Goal: Communication & Community: Share content

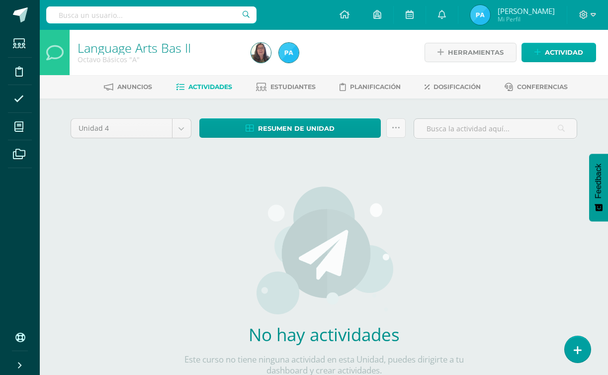
click at [577, 50] on span "Actividad" at bounding box center [564, 52] width 38 height 18
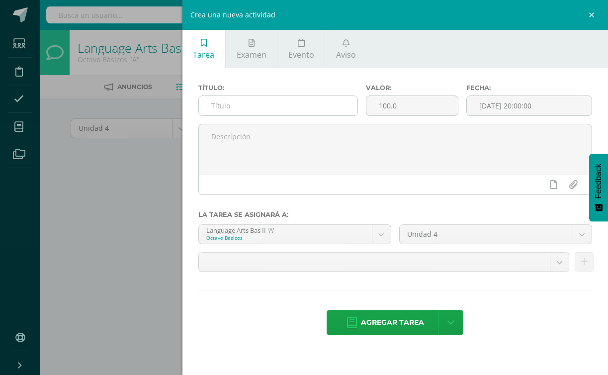
click at [295, 108] on input "text" at bounding box center [278, 105] width 159 height 19
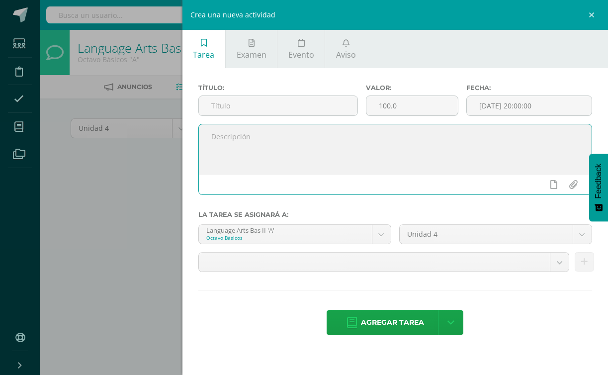
click at [271, 146] on textarea at bounding box center [395, 149] width 393 height 50
paste textarea "Spelling Bee – Official Word List Dear Students, Attached you will find the off…"
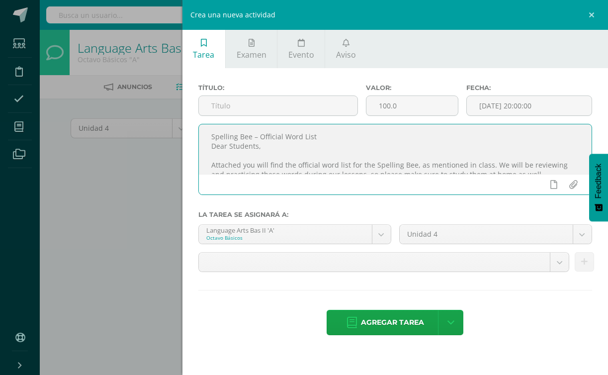
drag, startPoint x: 316, startPoint y: 138, endPoint x: 210, endPoint y: 134, distance: 105.9
click at [210, 134] on textarea "Spelling Bee – Official Word List Dear Students, Attached you will find the off…" at bounding box center [395, 149] width 393 height 50
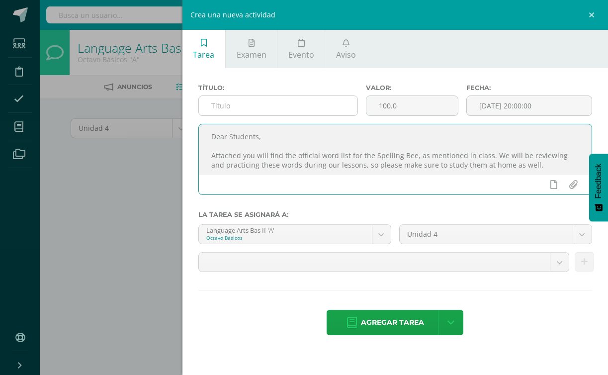
type textarea "Dear Students, Attached you will find the official word list for the Spelling B…"
click at [225, 111] on input "text" at bounding box center [278, 105] width 159 height 19
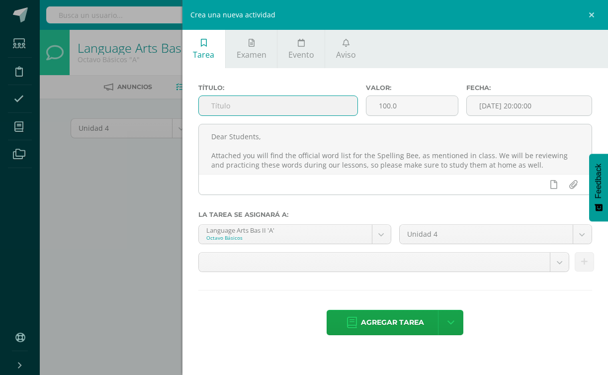
paste input "Spelling Bee – Official Word List"
type input "Spelling Bee – Official Word List"
click at [347, 52] on span "Aviso" at bounding box center [346, 54] width 20 height 11
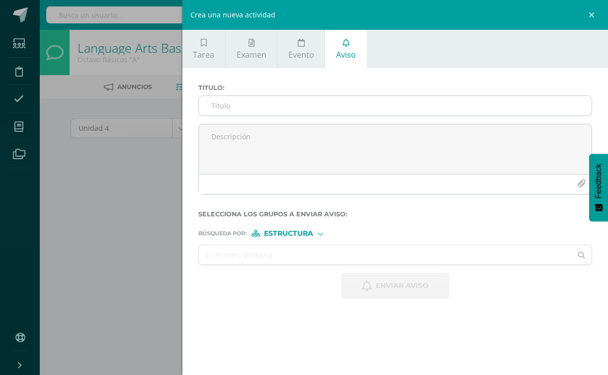
click at [270, 104] on input "Titulo :" at bounding box center [395, 105] width 393 height 19
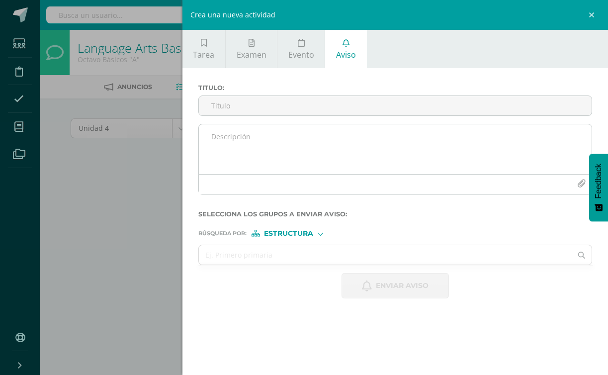
click at [254, 155] on textarea at bounding box center [395, 149] width 393 height 50
paste textarea "Spelling Bee – Official Word List"
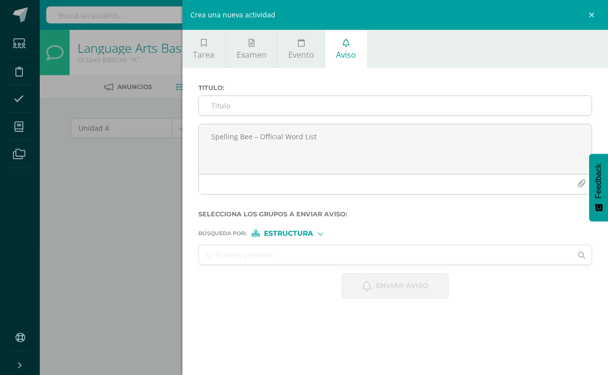
type textarea "Spelling Bee – Official Word List"
click at [308, 115] on input "Titulo :" at bounding box center [395, 105] width 393 height 19
paste input "Spelling Bee – Official Word List"
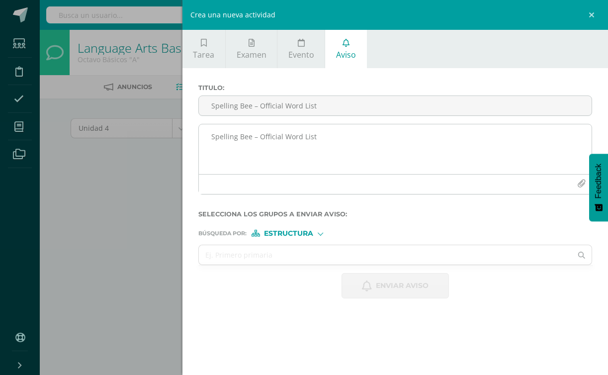
type input "Spelling Bee – Official Word List"
click at [319, 132] on textarea "Spelling Bee – Official Word List" at bounding box center [395, 149] width 393 height 50
click at [387, 137] on textarea at bounding box center [395, 149] width 393 height 50
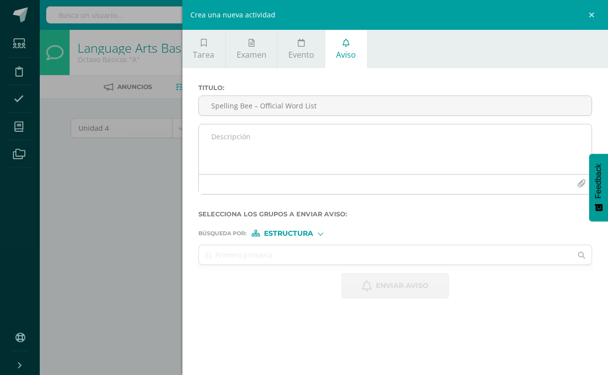
paste textarea "Dear Students, Attached you will find the official word list for the Spelling B…"
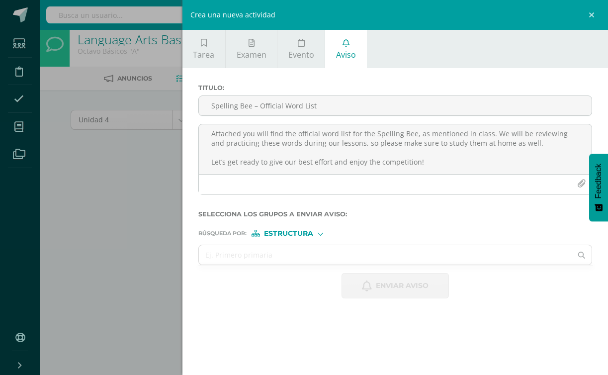
scroll to position [33, 0]
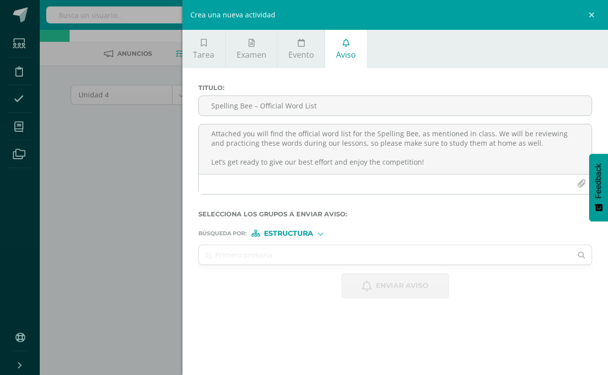
type textarea "Dear Students, Attached you will find the official word list for the Spelling B…"
click at [308, 239] on form "Titulo : Spelling Bee – Official Word List Dear Students, Attached you will fin…" at bounding box center [395, 191] width 394 height 214
click at [308, 231] on span "Estructura" at bounding box center [288, 233] width 49 height 5
click at [301, 245] on span "Estructura" at bounding box center [300, 245] width 49 height 5
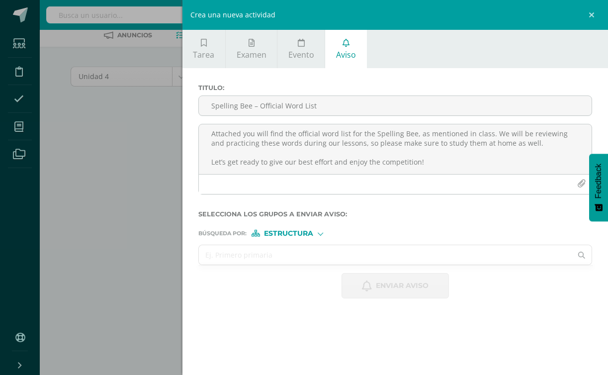
click at [323, 260] on input "text" at bounding box center [385, 254] width 373 height 19
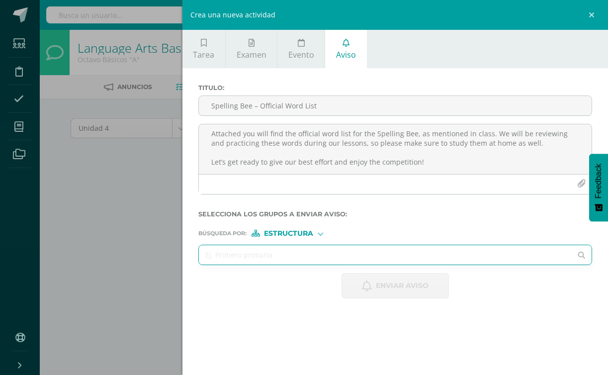
scroll to position [0, 0]
type input "octavo"
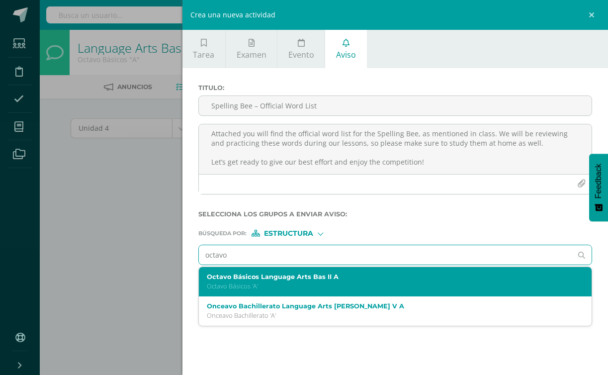
click at [323, 284] on p "Octavo Básicos 'A'" at bounding box center [387, 286] width 360 height 8
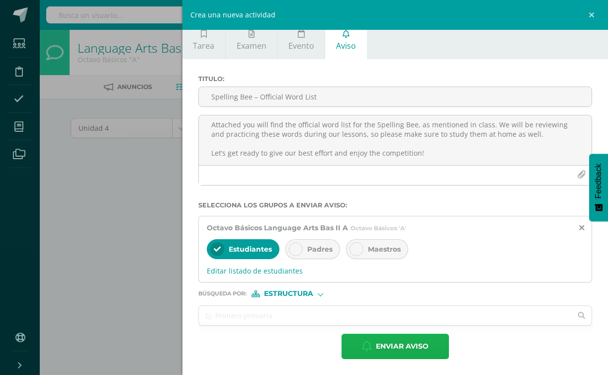
scroll to position [9, 0]
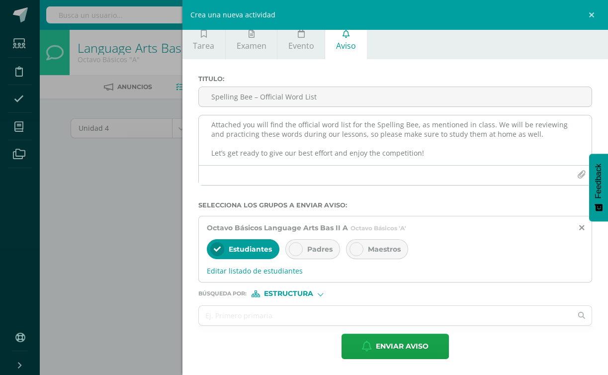
click at [581, 180] on button "button" at bounding box center [580, 174] width 19 height 19
click at [579, 176] on icon "button" at bounding box center [581, 174] width 8 height 8
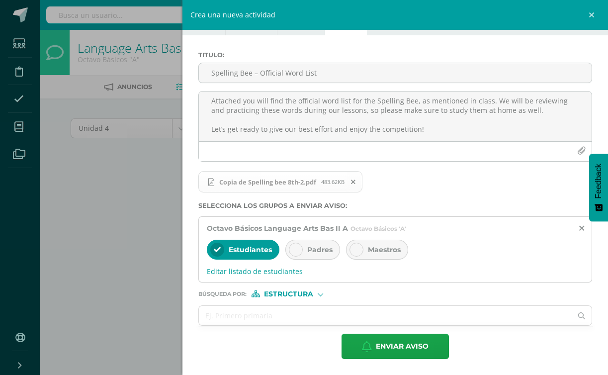
scroll to position [33, 0]
click at [408, 347] on span "Enviar aviso" at bounding box center [402, 346] width 53 height 24
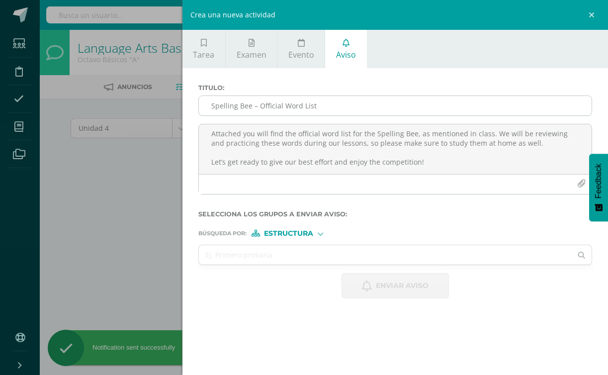
scroll to position [0, 0]
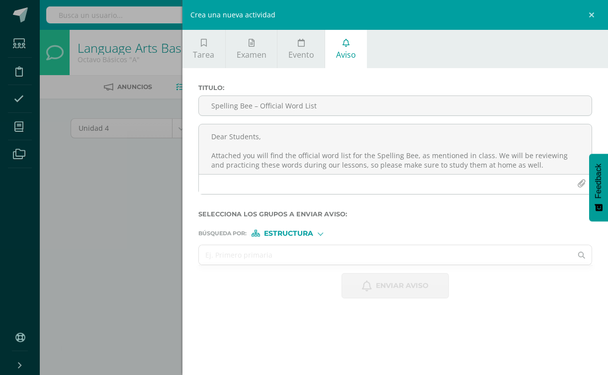
click at [318, 251] on input "text" at bounding box center [385, 254] width 373 height 19
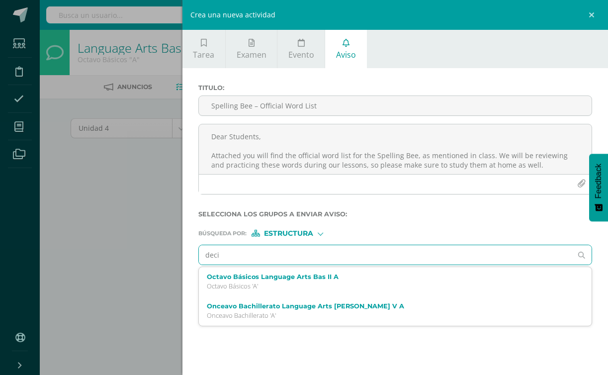
type input "decim"
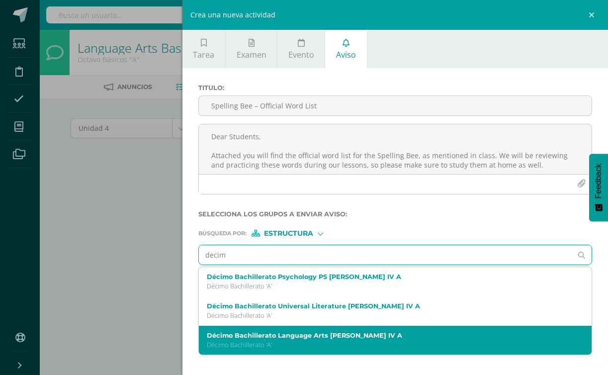
drag, startPoint x: 318, startPoint y: 251, endPoint x: 296, endPoint y: 337, distance: 88.8
click at [296, 337] on label "Décimo Bachillerato Language Arts [PERSON_NAME] IV A" at bounding box center [387, 334] width 360 height 7
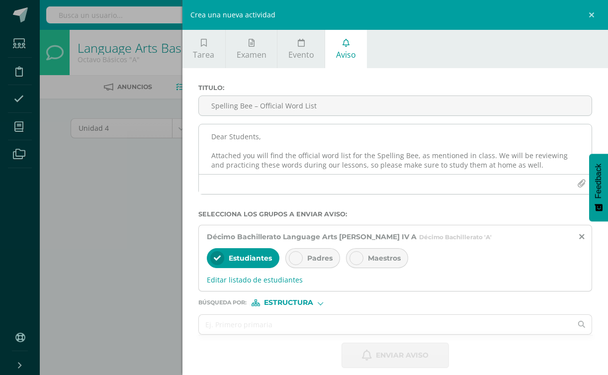
click at [275, 142] on textarea "Dear Students, Attached you will find the official word list for the Spelling B…" at bounding box center [395, 149] width 393 height 50
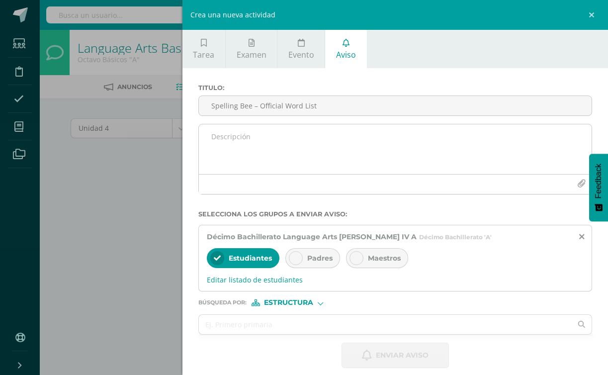
paste textarea "Friendship"
type textarea "F"
click at [340, 147] on textarea at bounding box center [395, 149] width 393 height 50
paste textarea "Dear Students, Attached you will find the official word list for the Spelling B…"
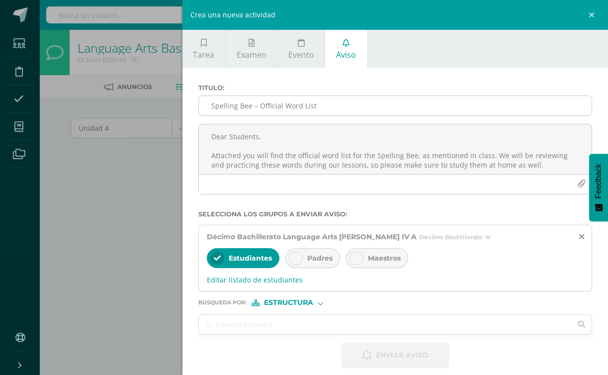
type textarea "Dear Students, Attached you will find the official word list for the Spelling B…"
click at [304, 111] on input "Titulo :" at bounding box center [395, 105] width 393 height 19
paste input "Spelling Bee – Official Word List"
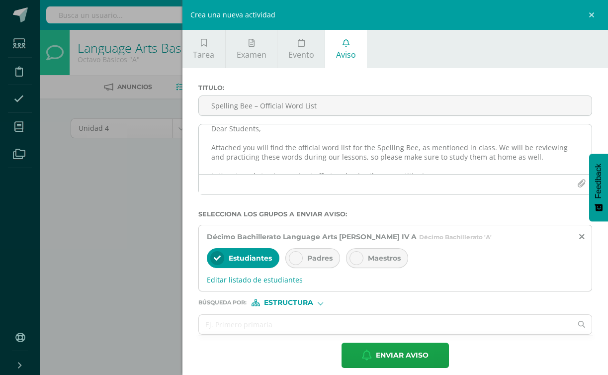
scroll to position [9, 0]
type input "Spelling Bee – Official Word List"
click at [580, 185] on icon "button" at bounding box center [581, 183] width 8 height 8
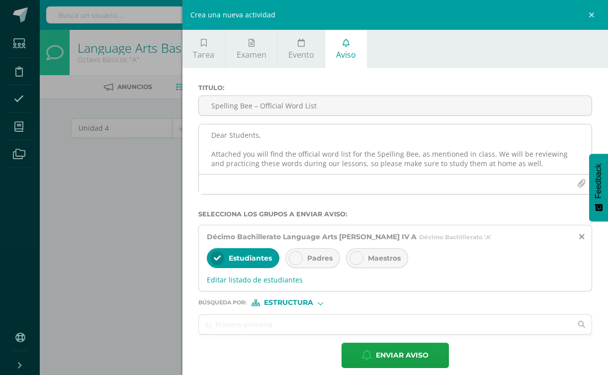
scroll to position [0, 0]
click at [579, 182] on icon "button" at bounding box center [581, 183] width 8 height 8
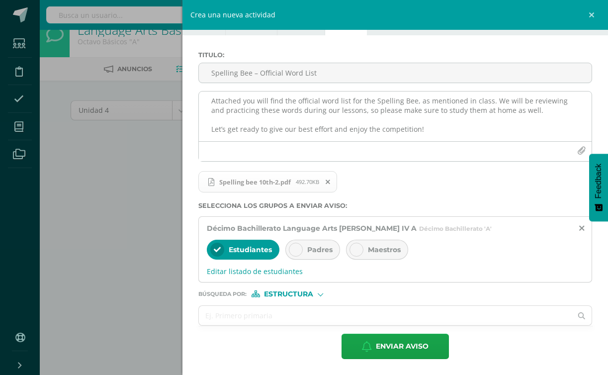
scroll to position [20, 0]
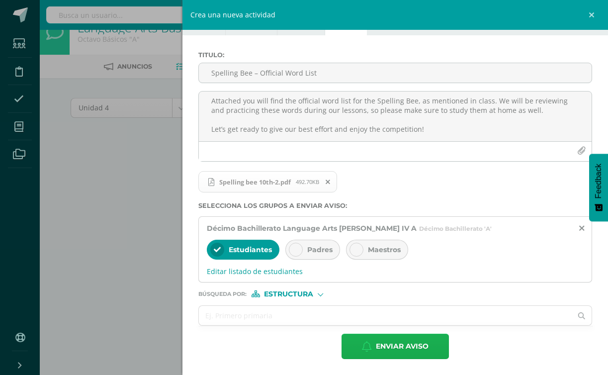
click at [387, 352] on span "Enviar aviso" at bounding box center [402, 346] width 53 height 24
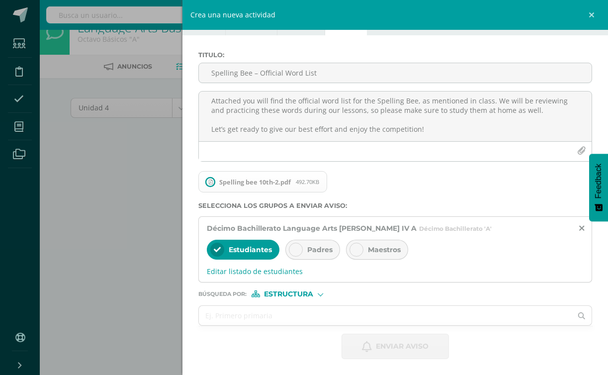
scroll to position [0, 0]
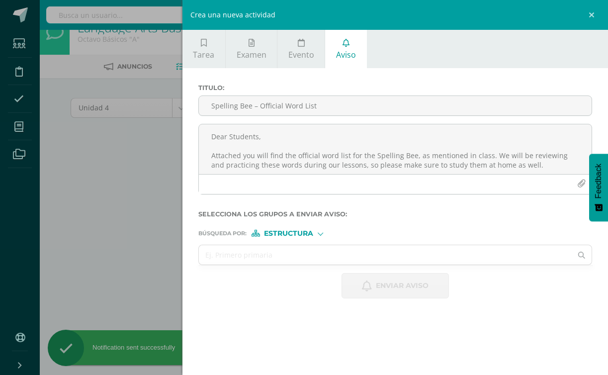
click at [141, 229] on div "Crea una nueva actividad Tarea Examen Evento Aviso Título: Spelling Bee – Offic…" at bounding box center [304, 187] width 608 height 375
